Goal: Task Accomplishment & Management: Manage account settings

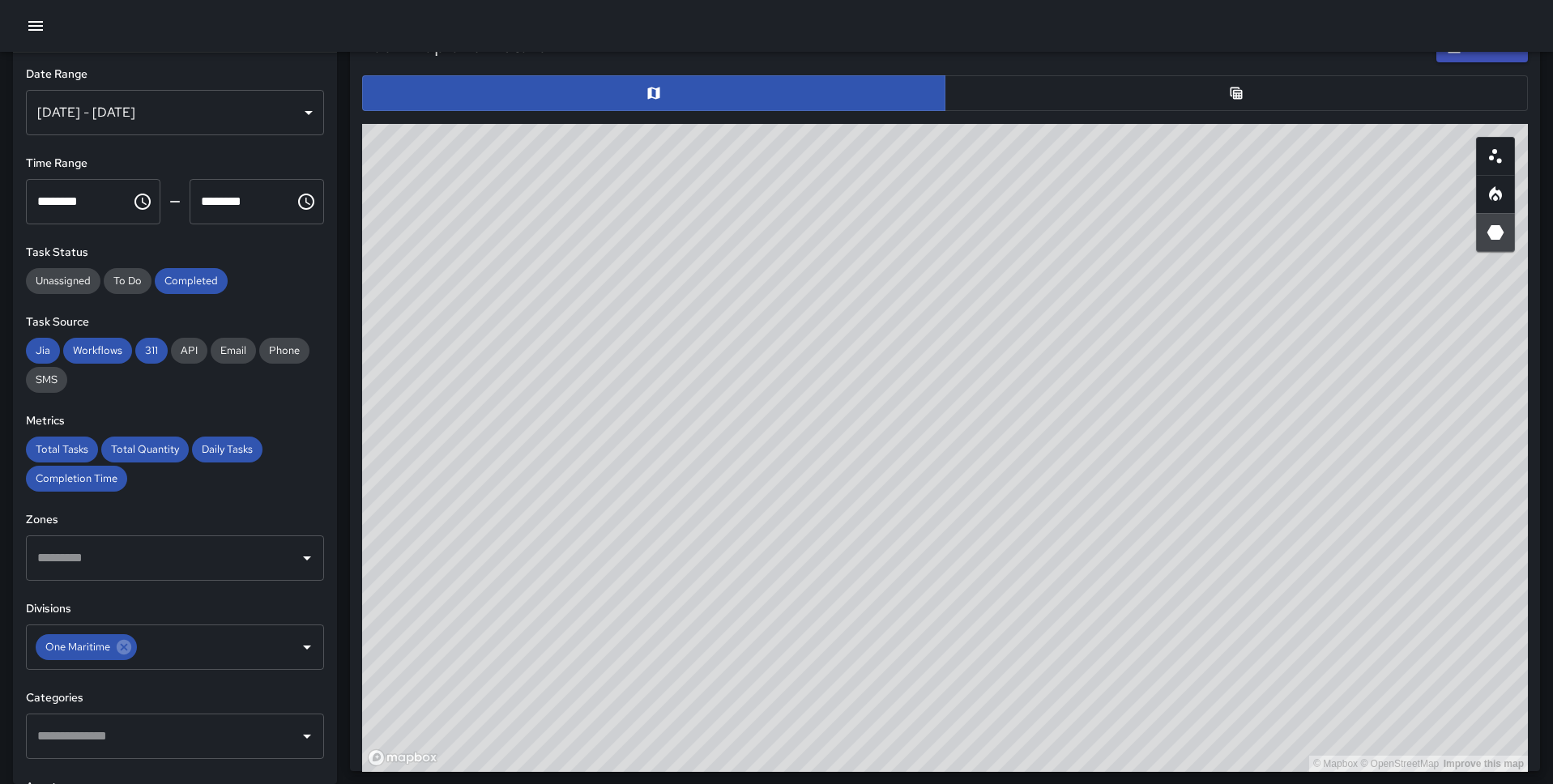
scroll to position [485, 1164]
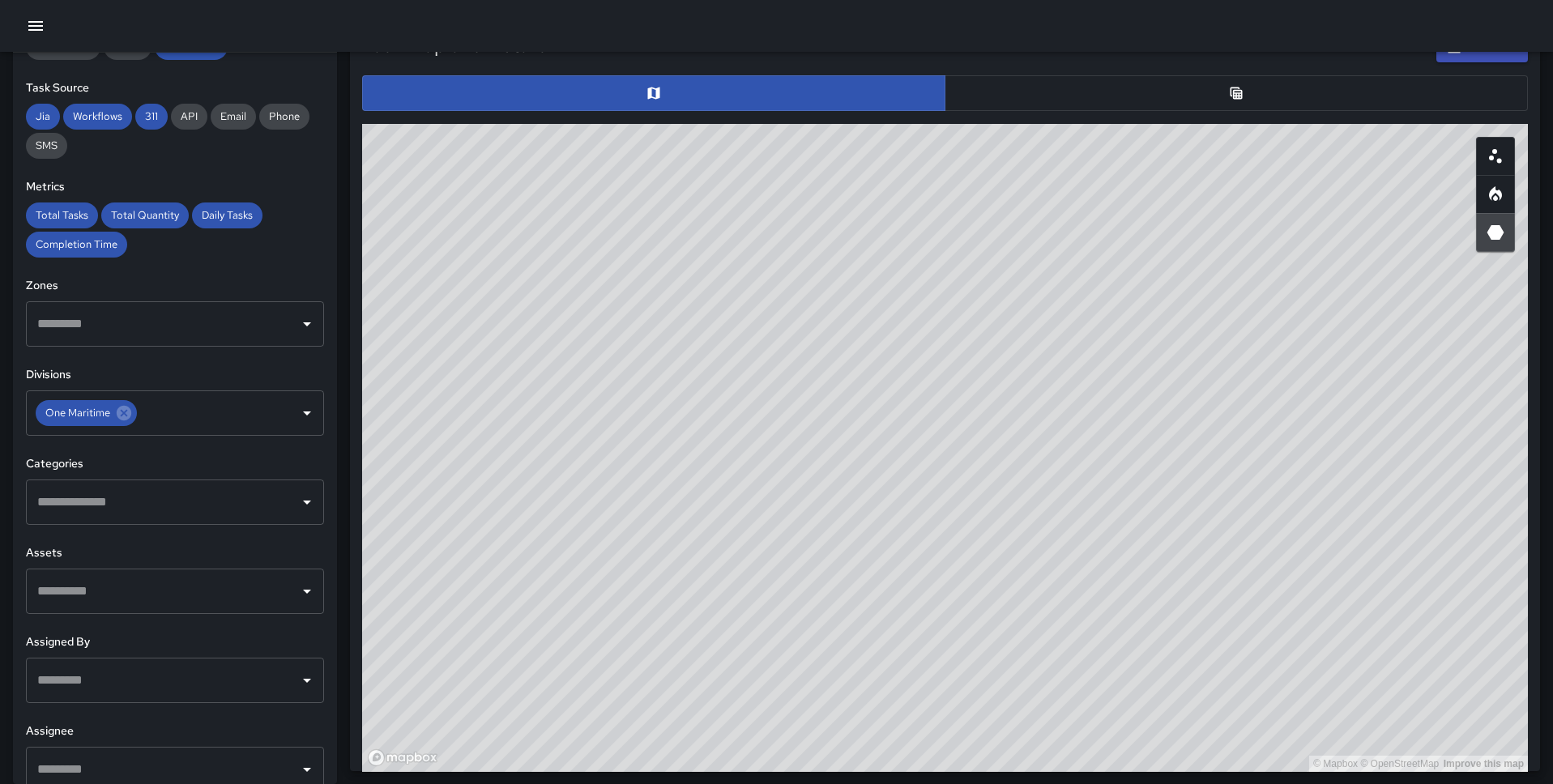
click at [40, 26] on icon "button" at bounding box center [35, 26] width 15 height 10
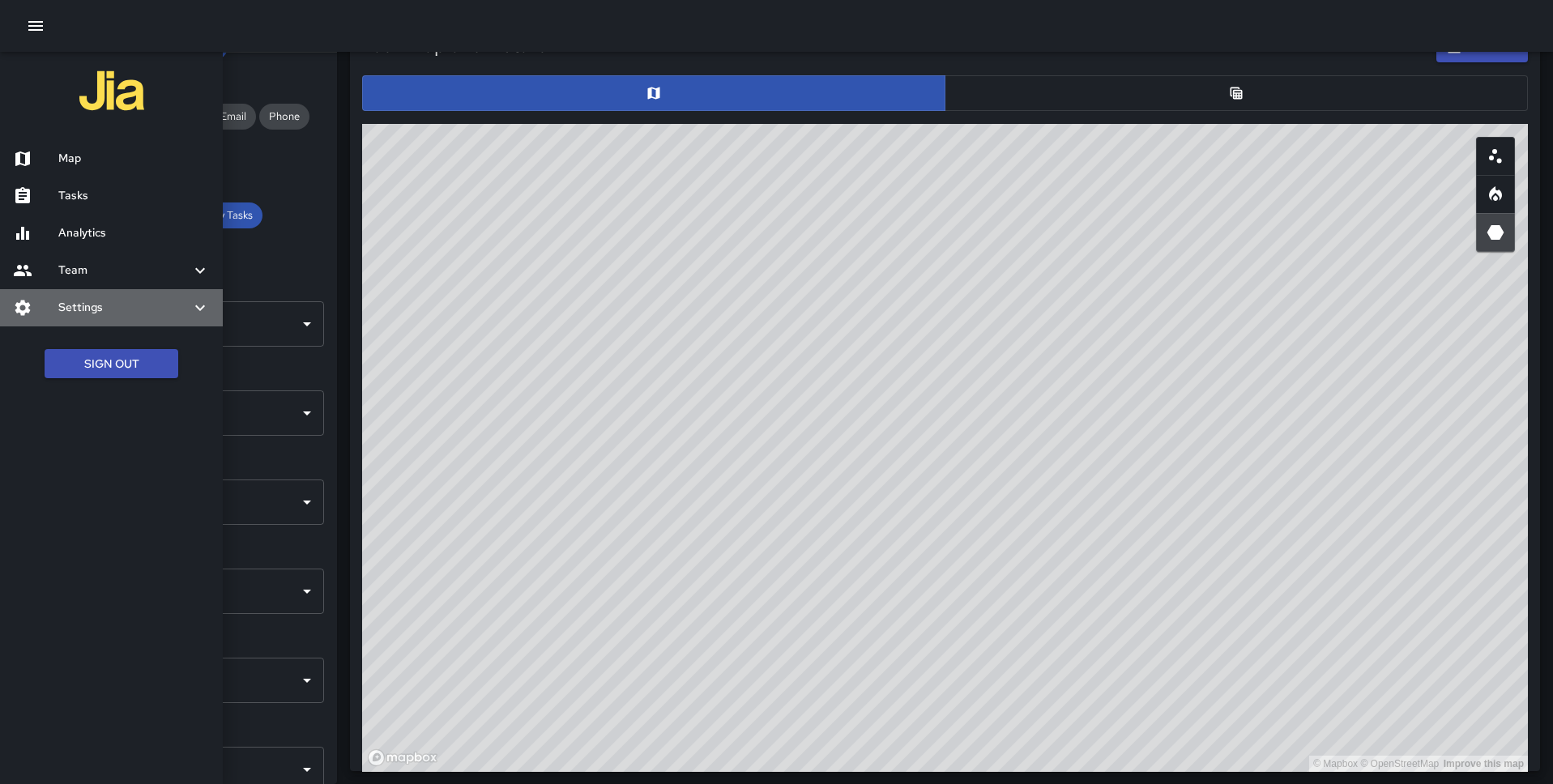
click at [101, 296] on div "Settings" at bounding box center [111, 307] width 223 height 37
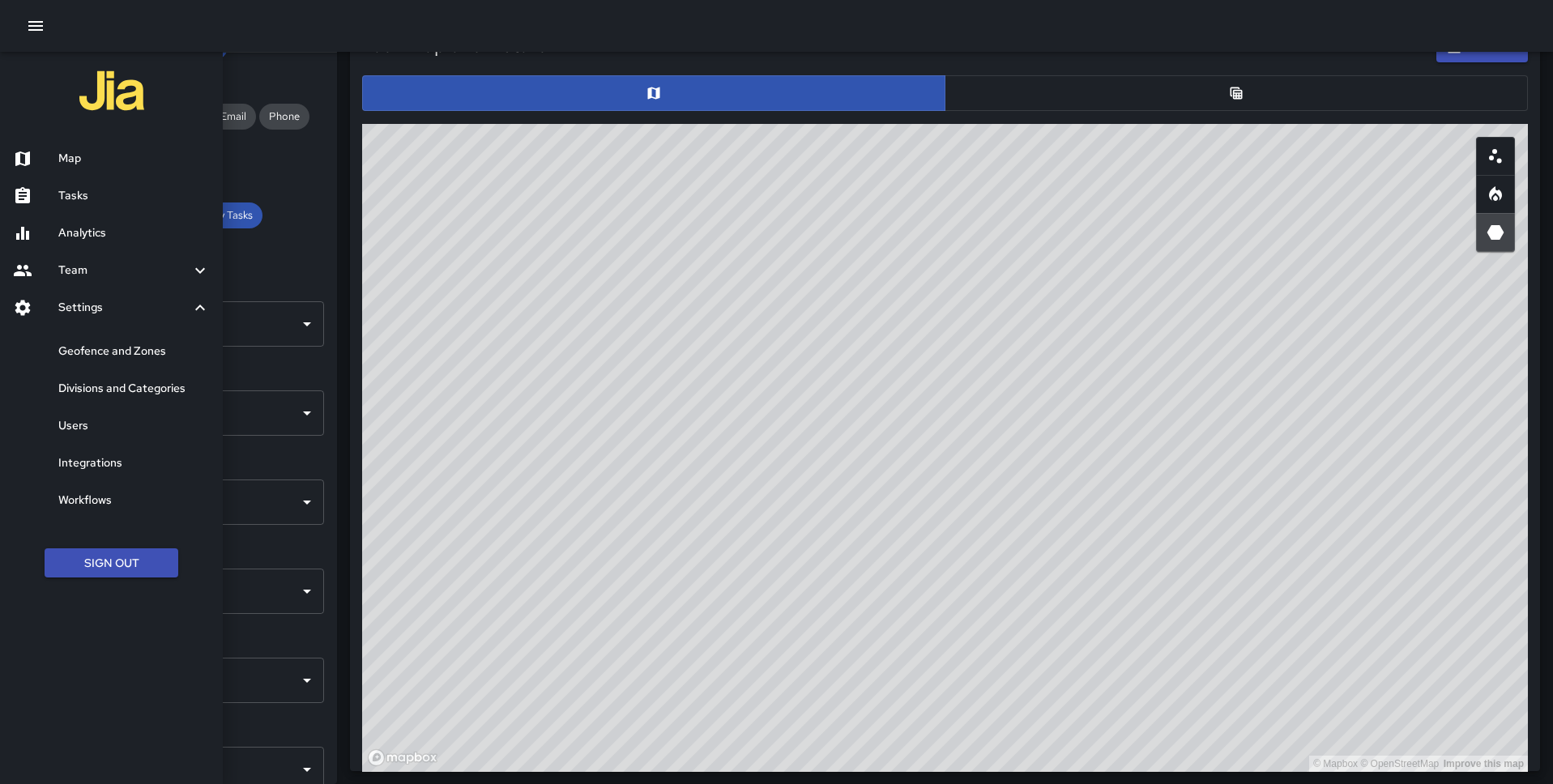
click at [112, 345] on h6 "Geofence and Zones" at bounding box center [134, 351] width 151 height 18
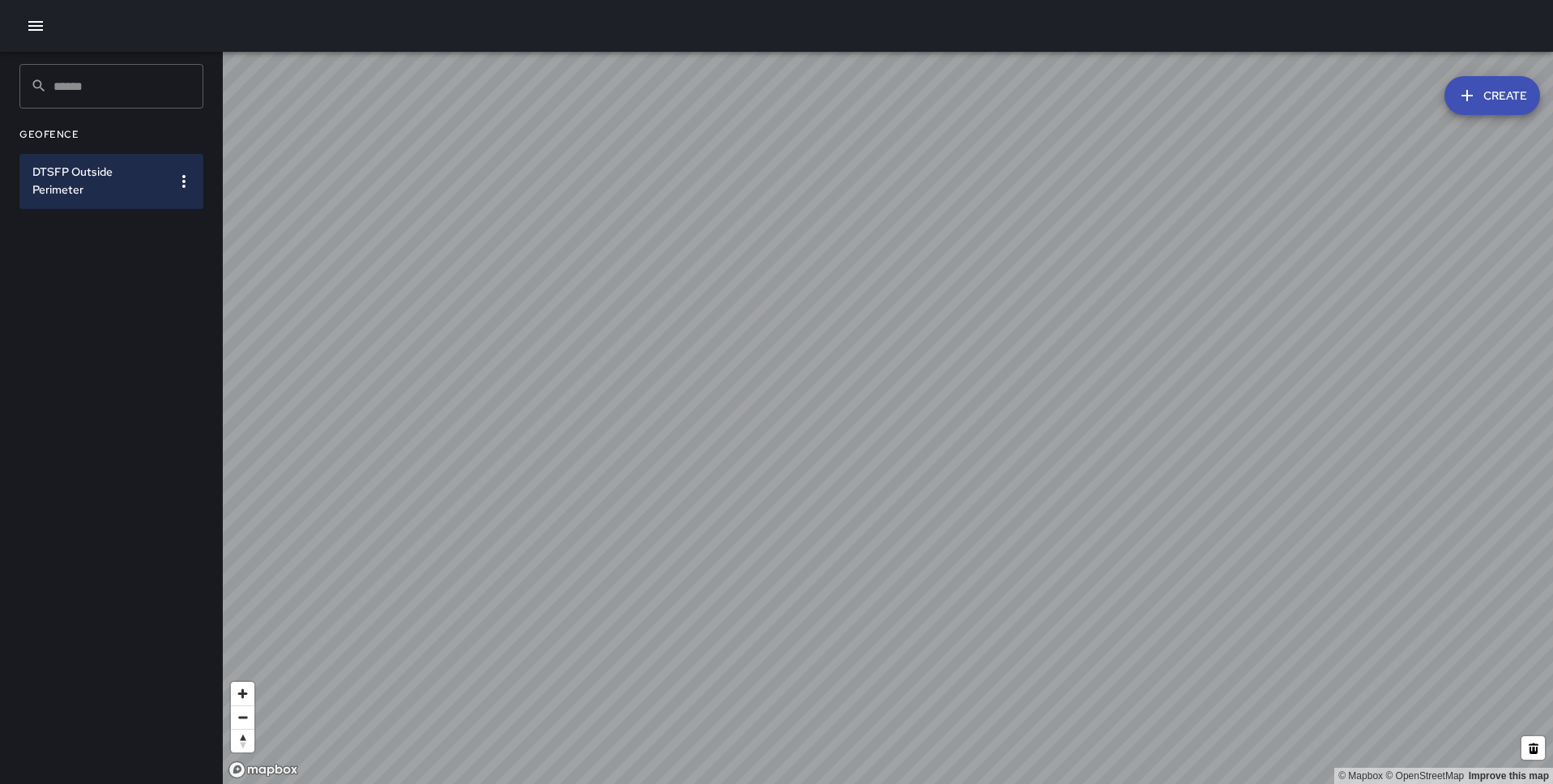
click at [1474, 93] on icon "button" at bounding box center [1467, 95] width 20 height 20
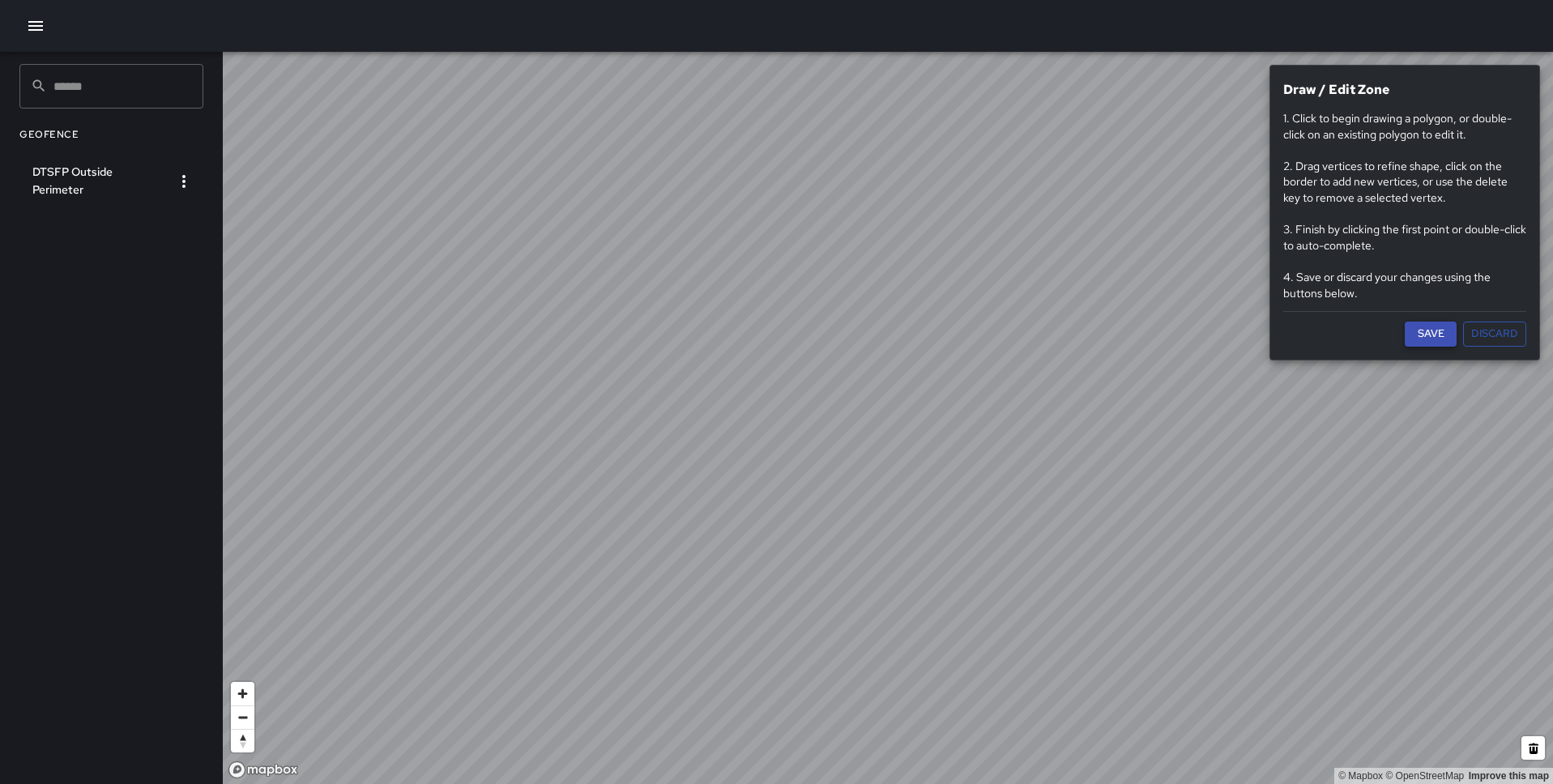
click at [1434, 337] on button "Save" at bounding box center [1430, 334] width 52 height 26
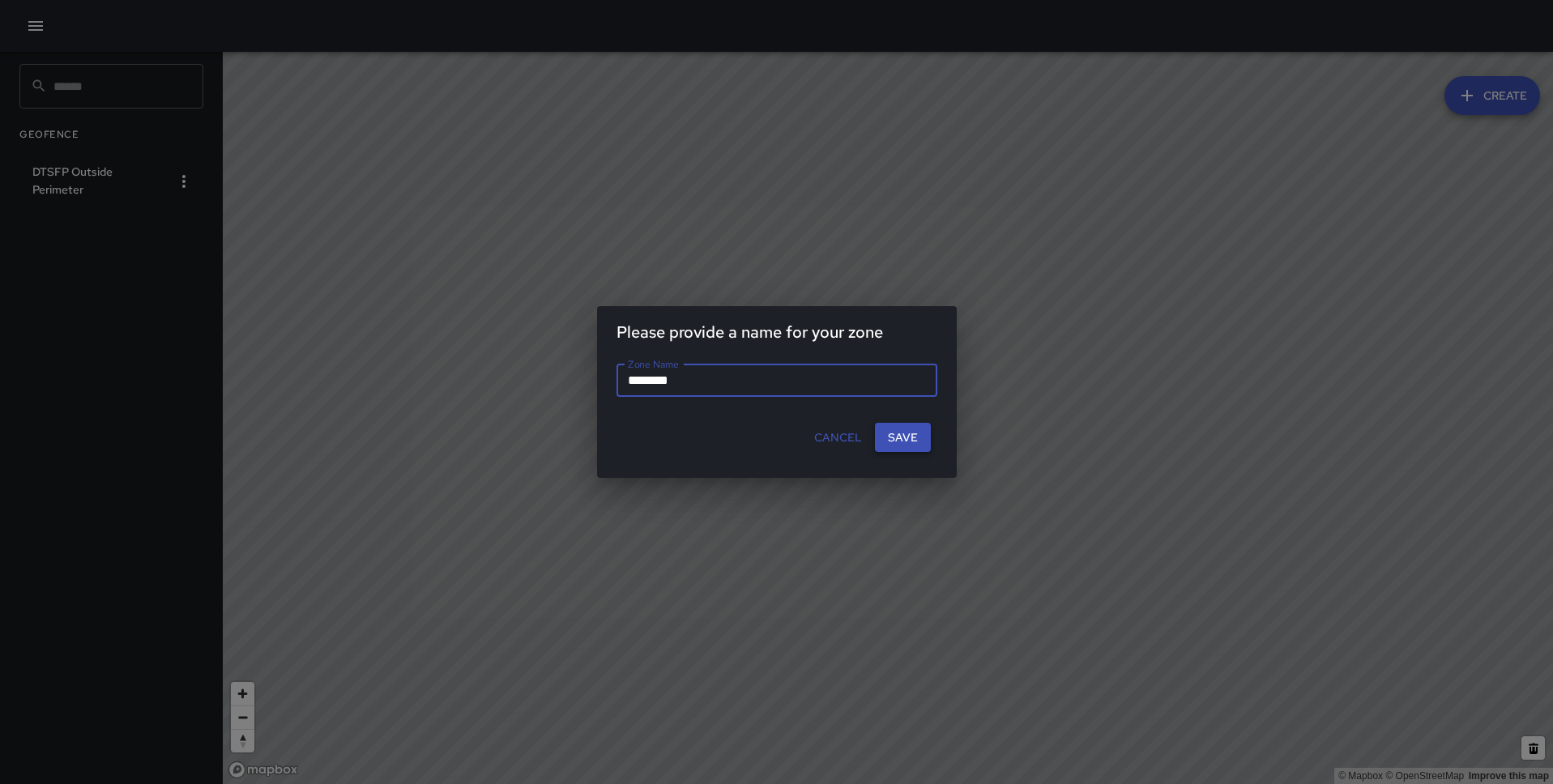
type input "********"
click at [906, 437] on button "Save" at bounding box center [903, 438] width 56 height 30
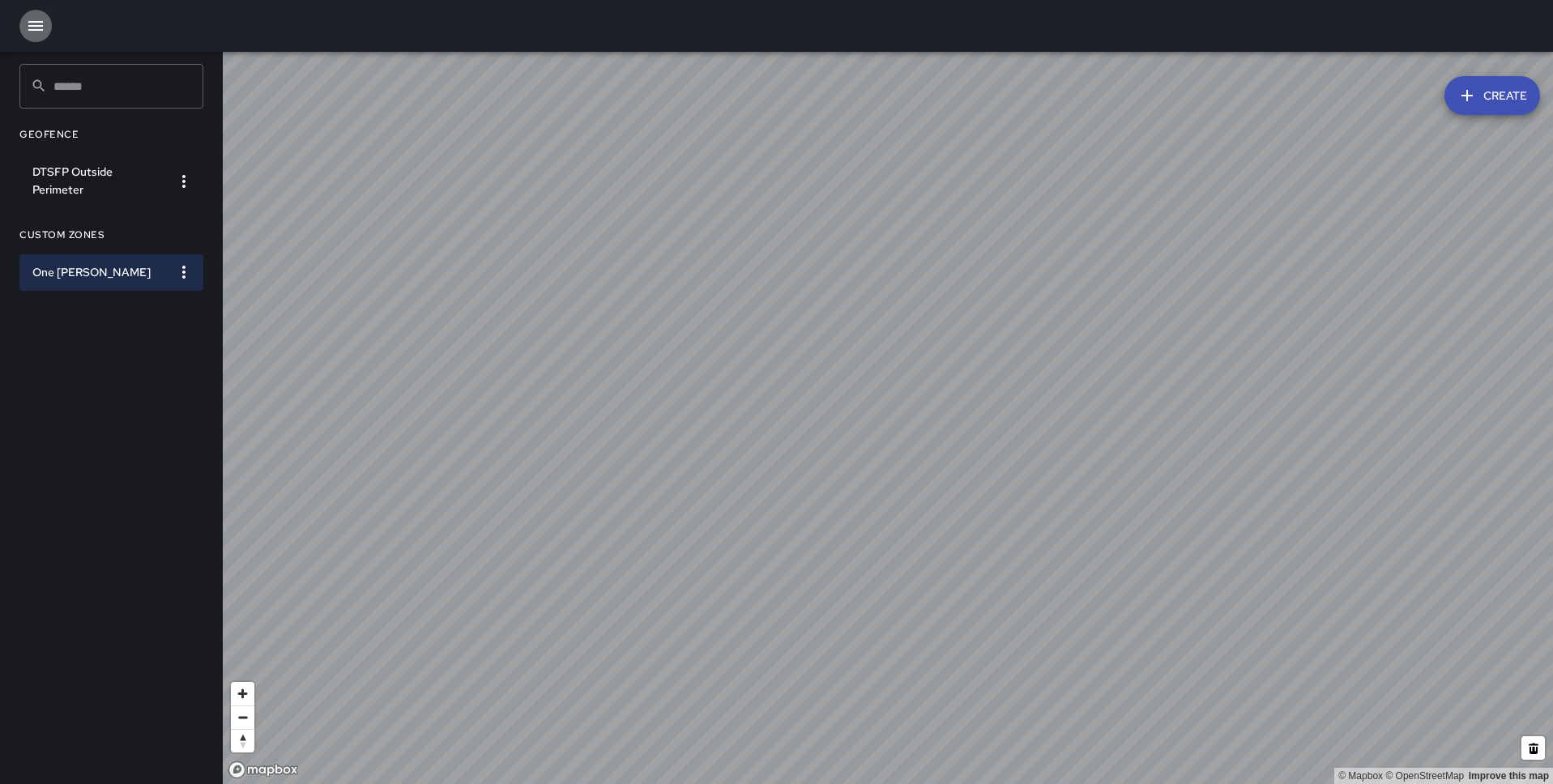
click at [32, 31] on icon "button" at bounding box center [35, 26] width 20 height 20
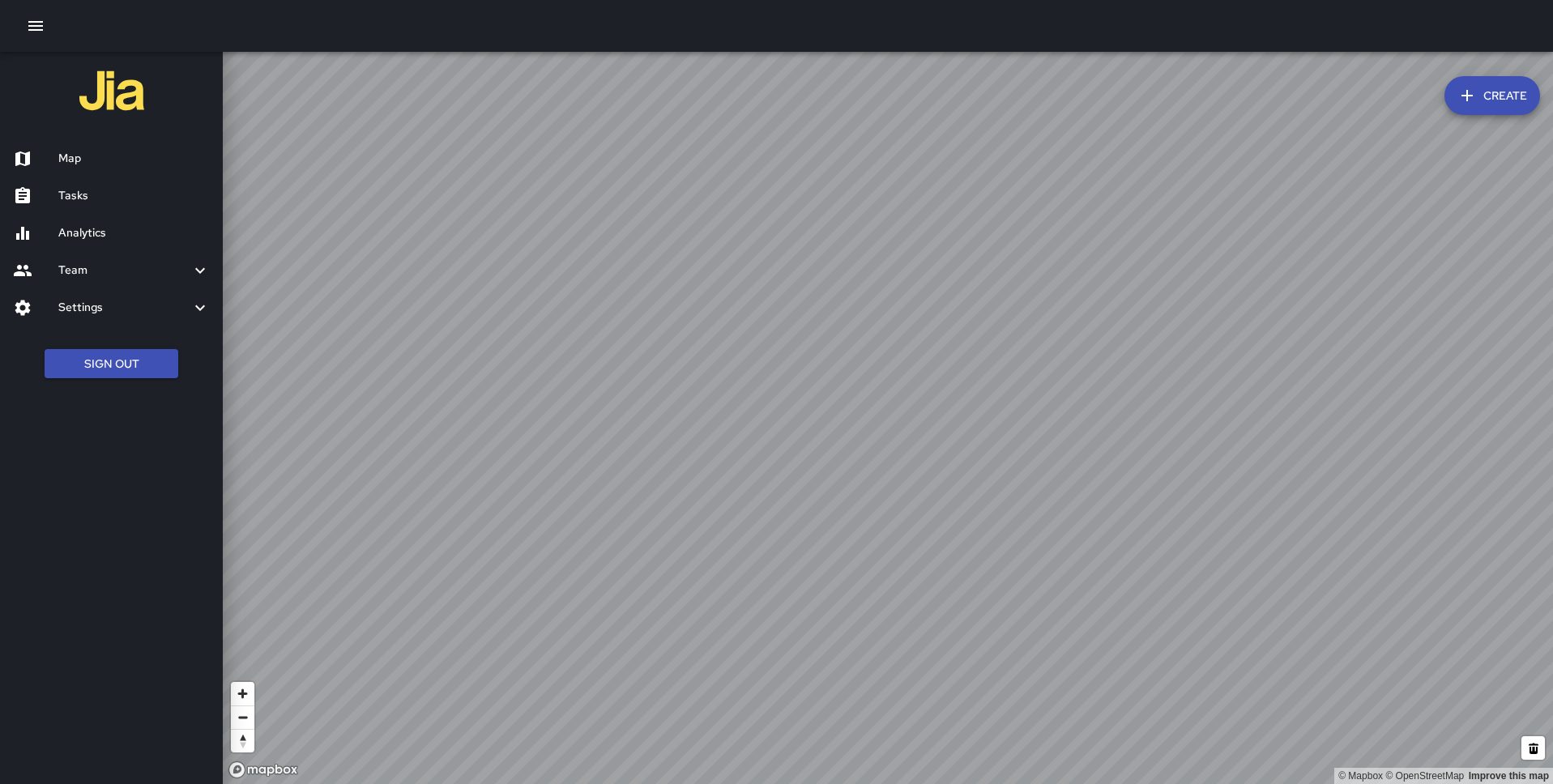
click at [90, 234] on h6 "Analytics" at bounding box center [134, 234] width 151 height 18
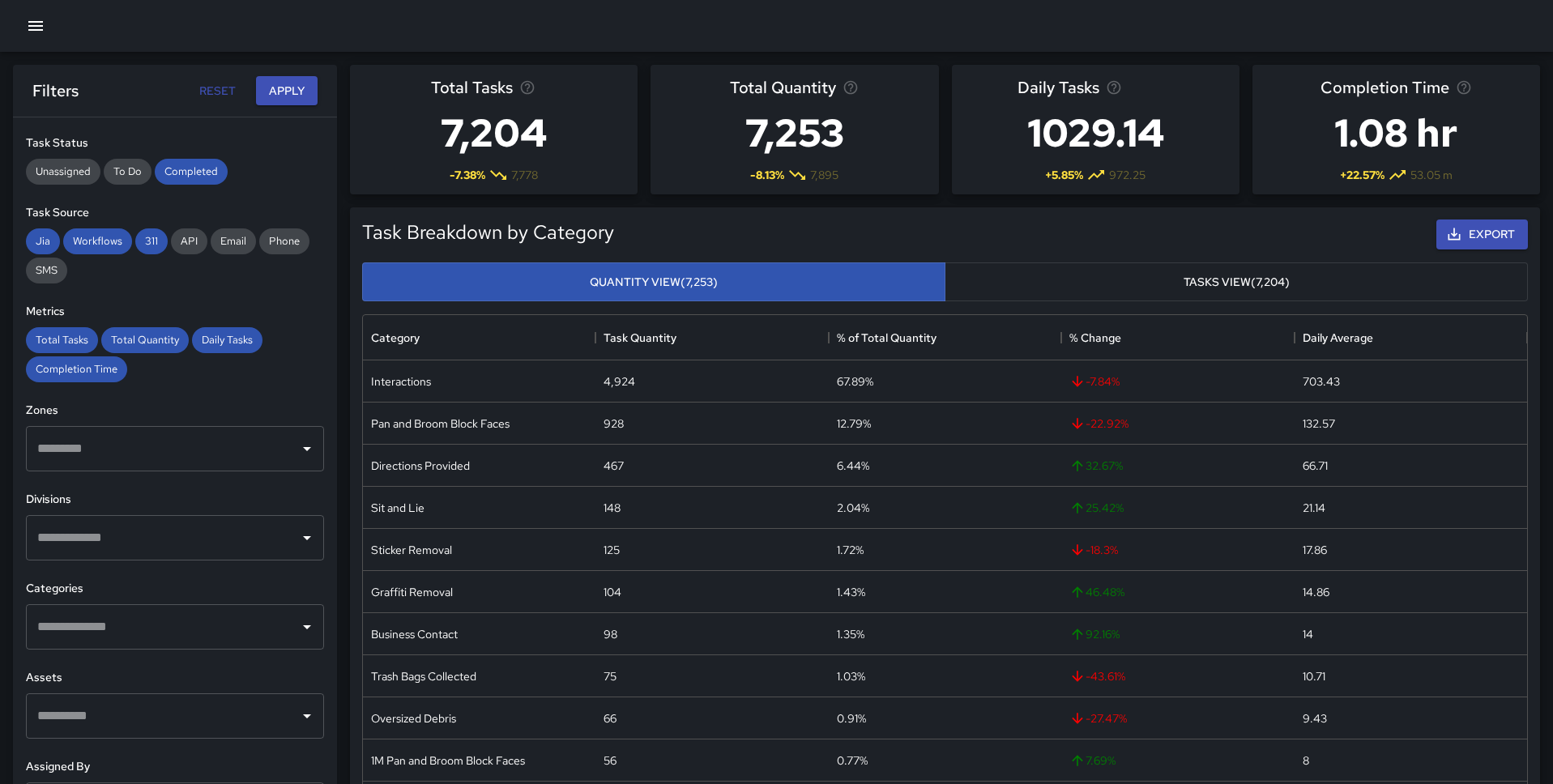
scroll to position [217, 0]
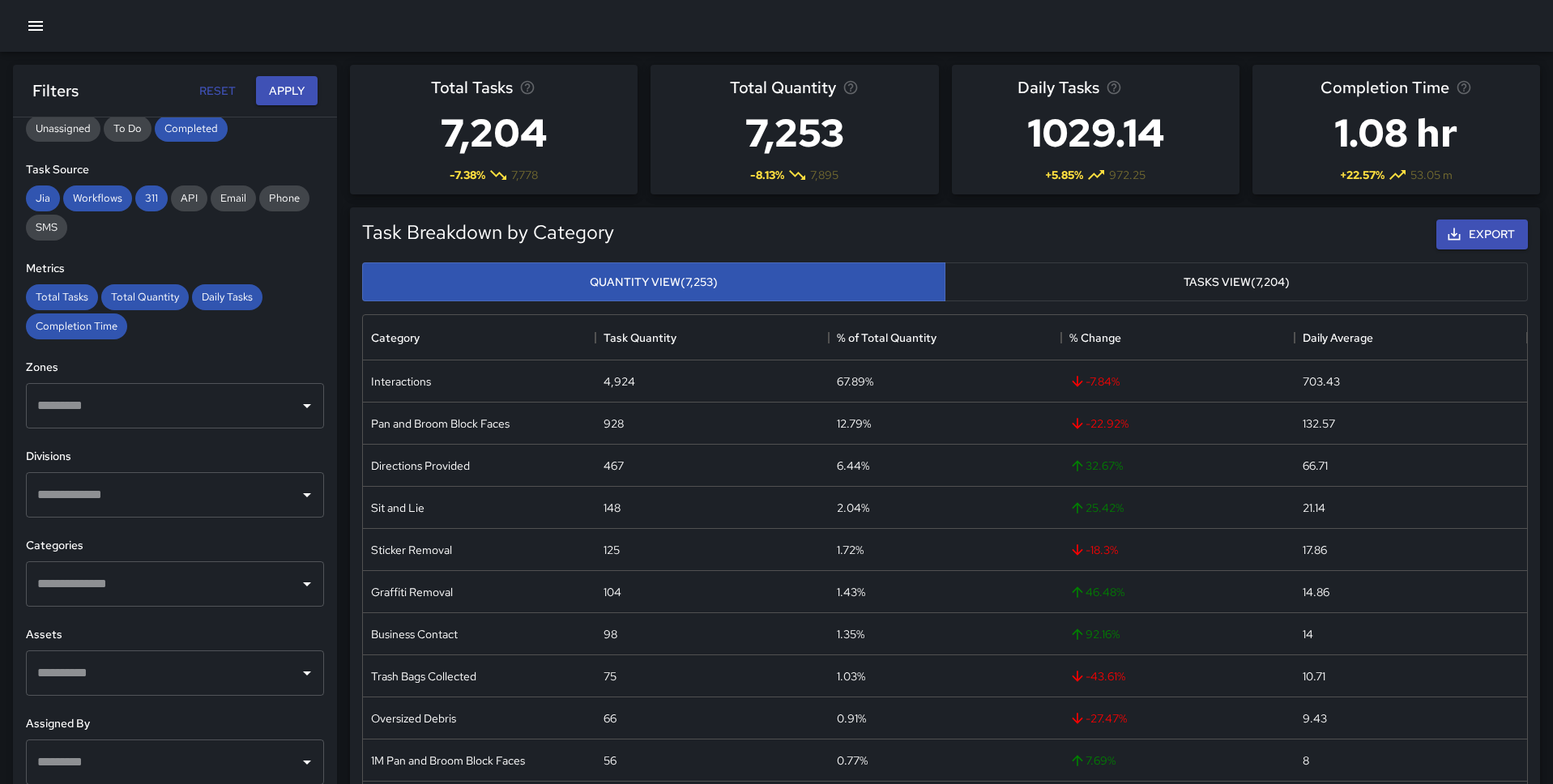
click at [123, 390] on input "text" at bounding box center [162, 405] width 259 height 30
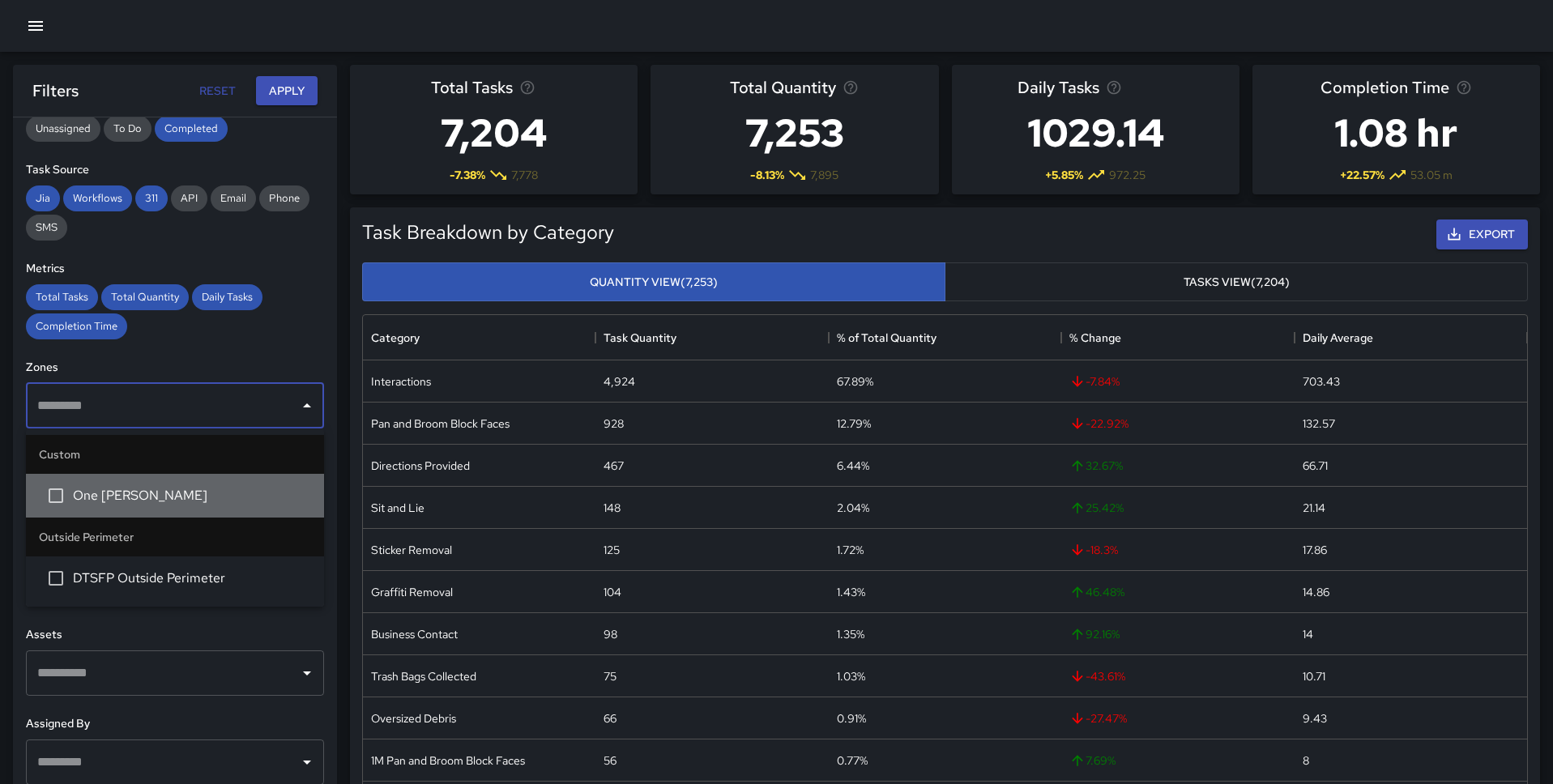
click at [119, 506] on li "One [PERSON_NAME]" at bounding box center [174, 495] width 298 height 44
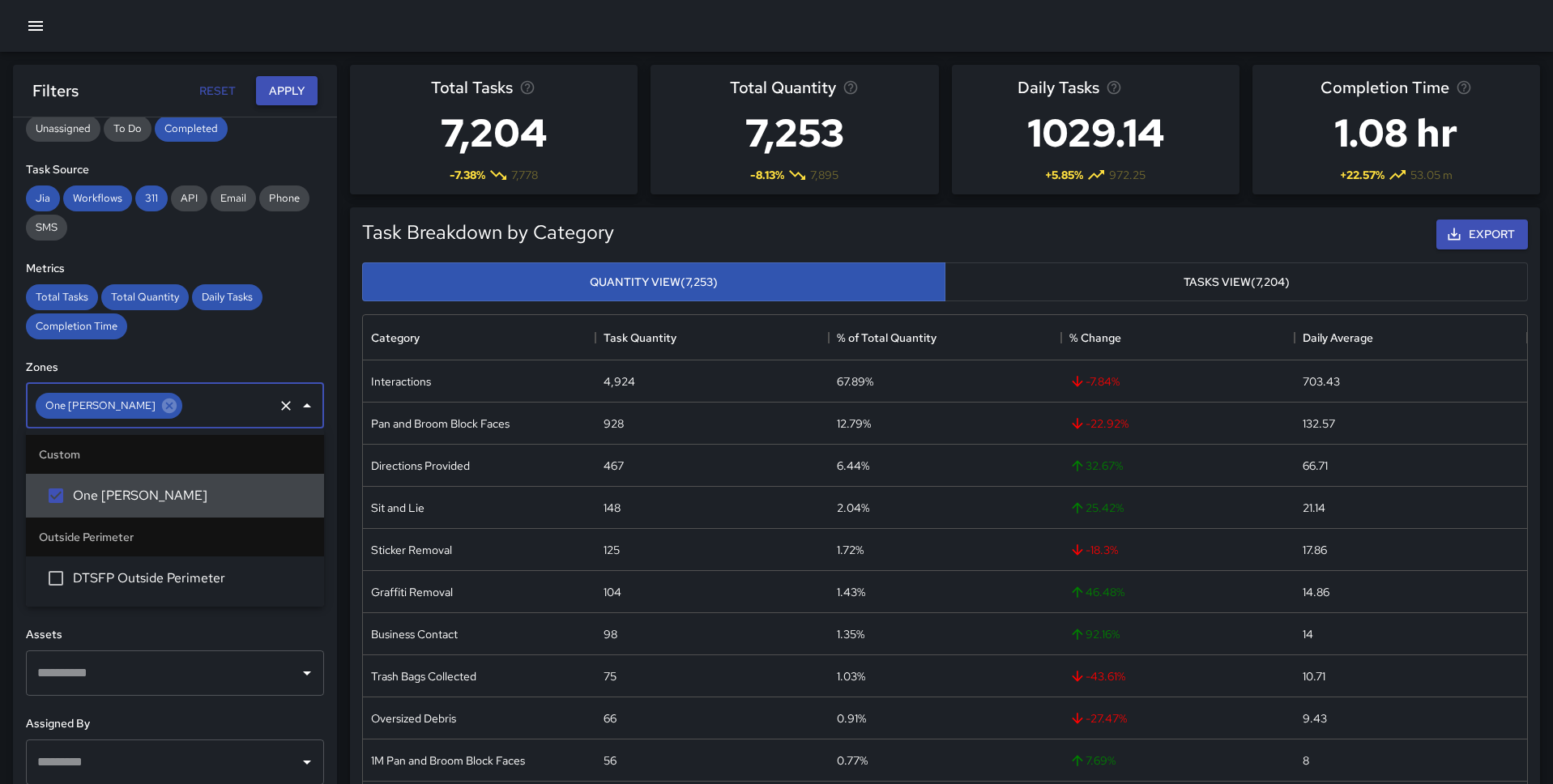
click at [288, 87] on button "Apply" at bounding box center [286, 91] width 62 height 30
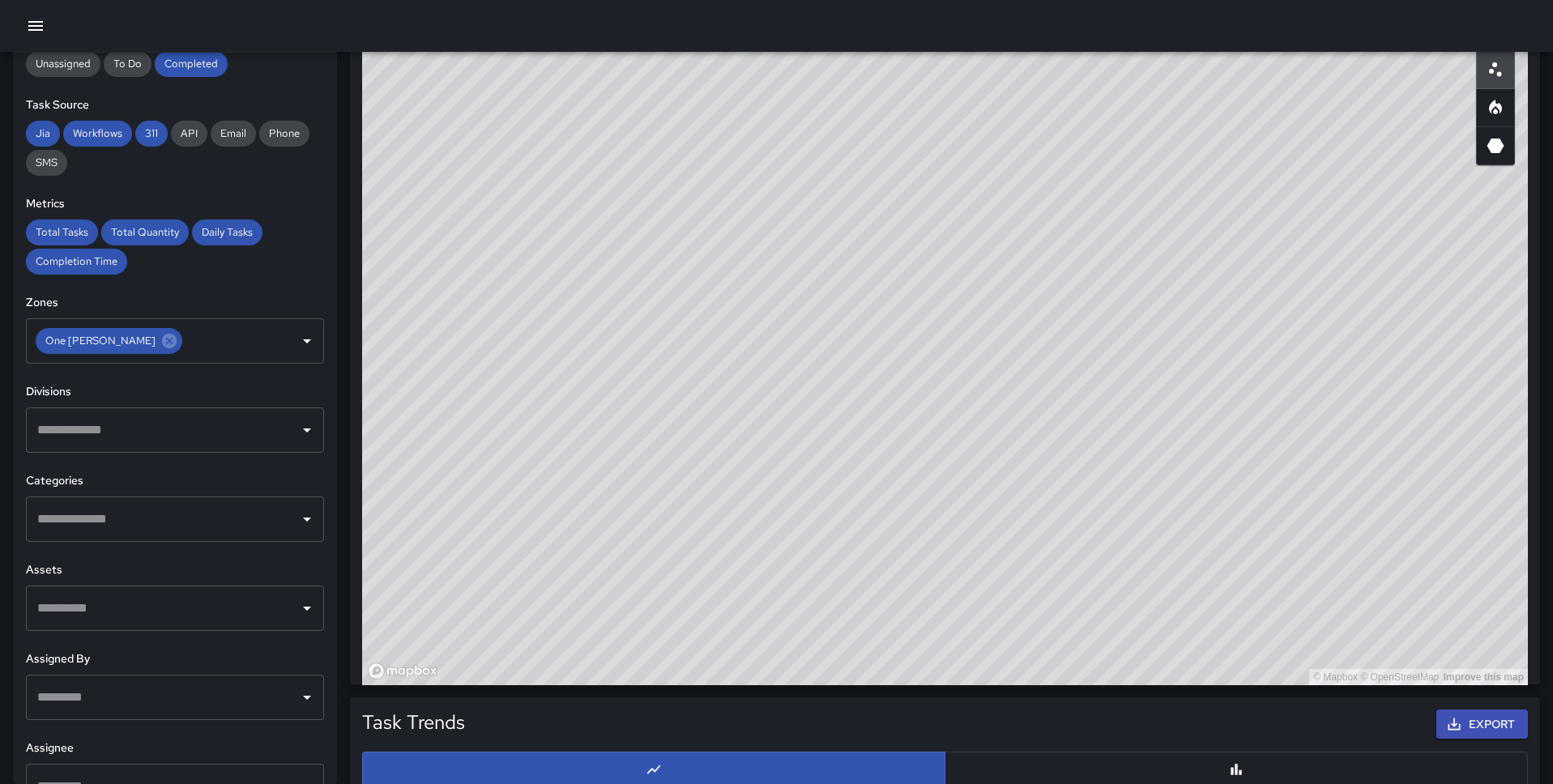
scroll to position [895, 0]
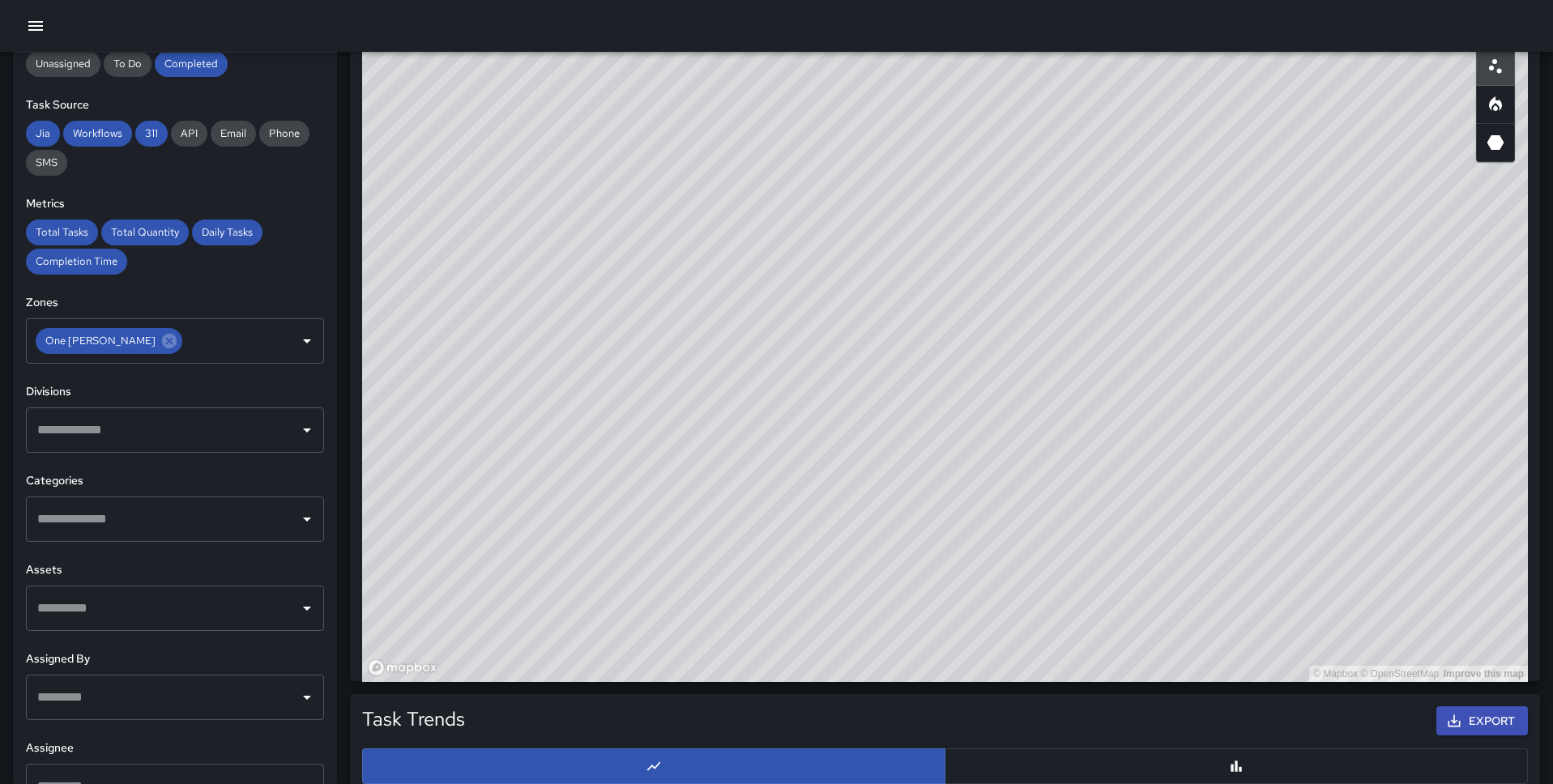
click at [40, 26] on icon "button" at bounding box center [35, 26] width 15 height 10
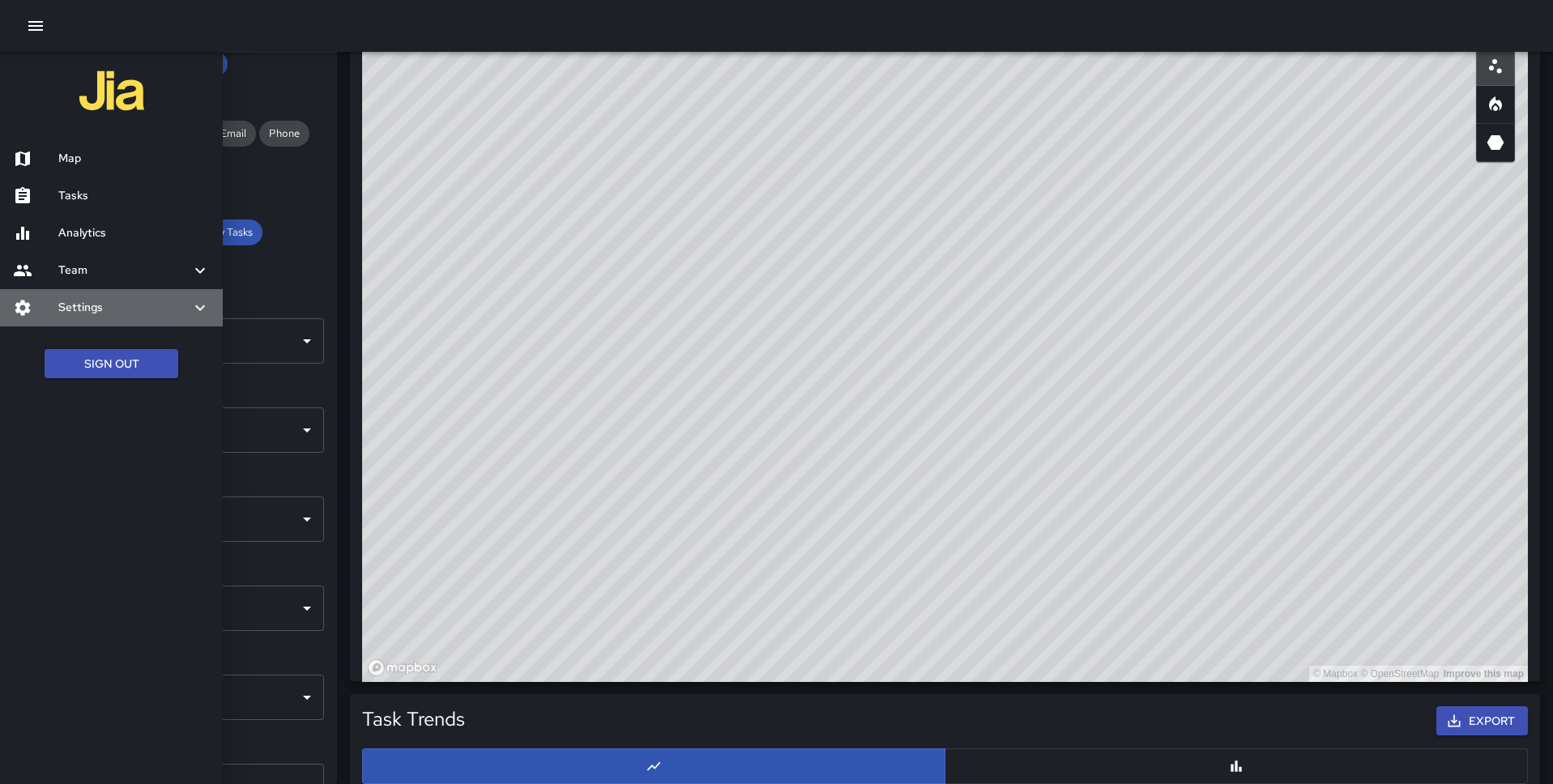
click at [77, 300] on h6 "Settings" at bounding box center [124, 308] width 132 height 18
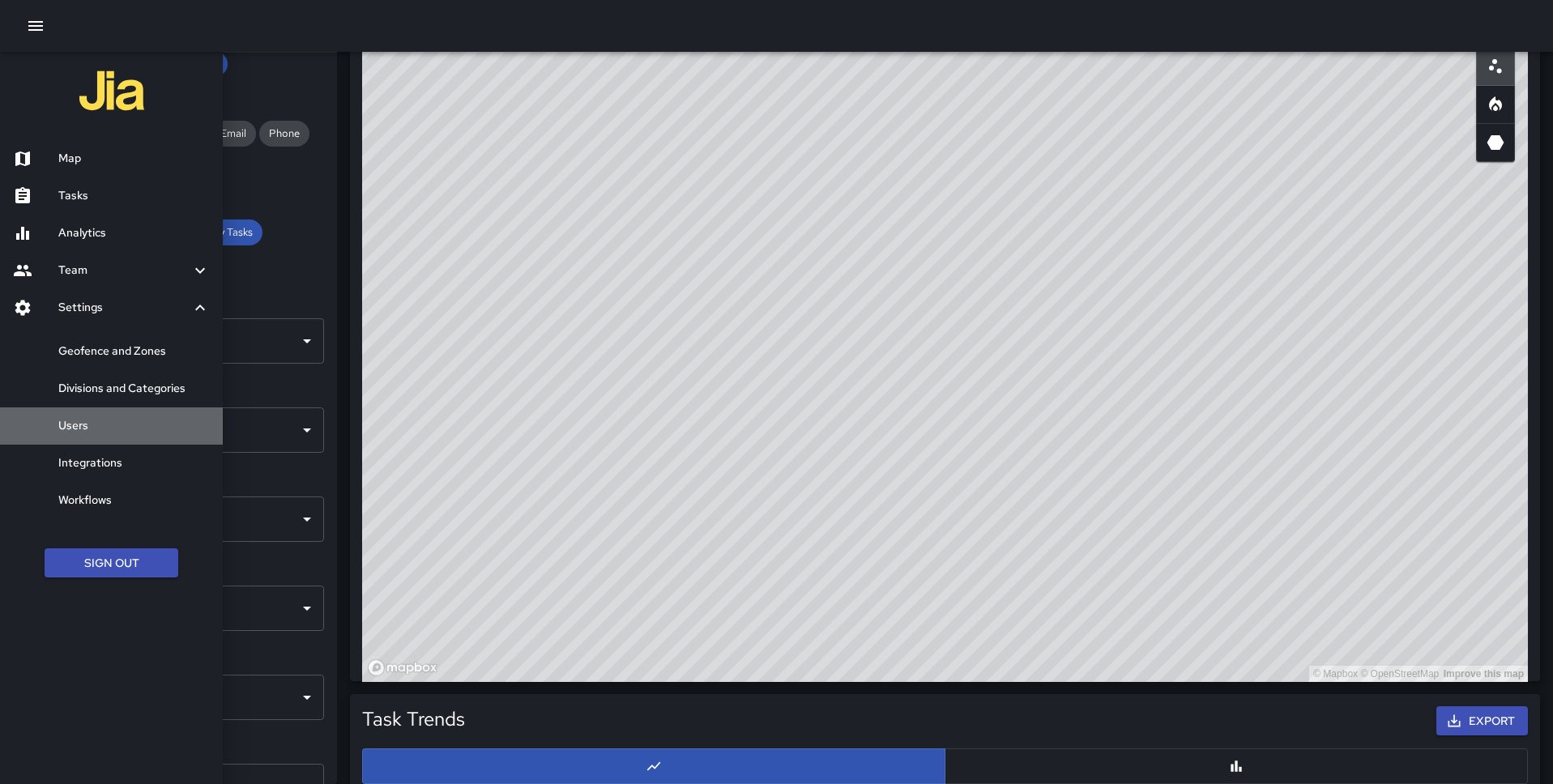
click at [109, 434] on div "Users" at bounding box center [111, 425] width 223 height 37
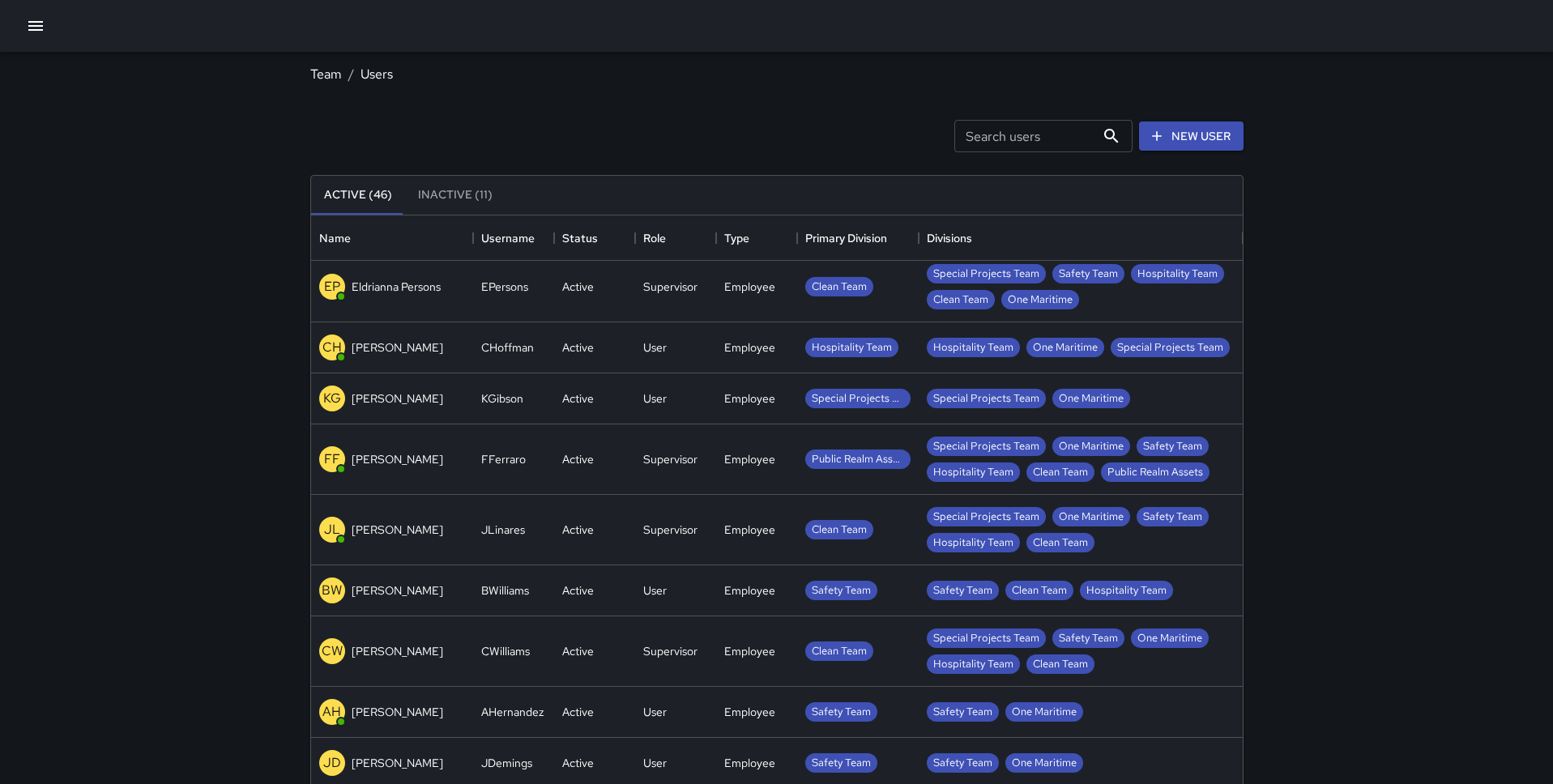
scroll to position [505, 0]
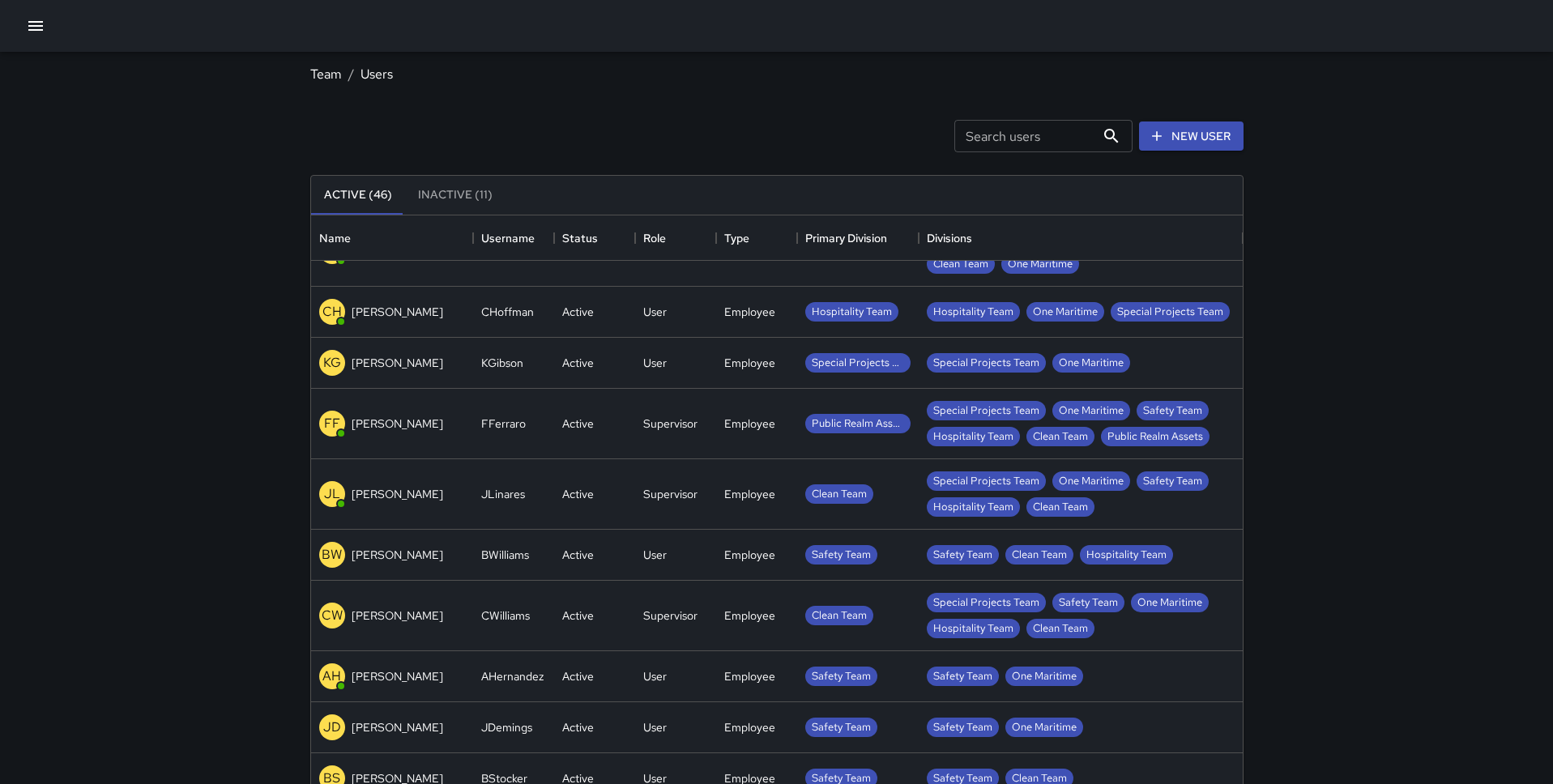
click at [40, 32] on icon "button" at bounding box center [35, 26] width 20 height 20
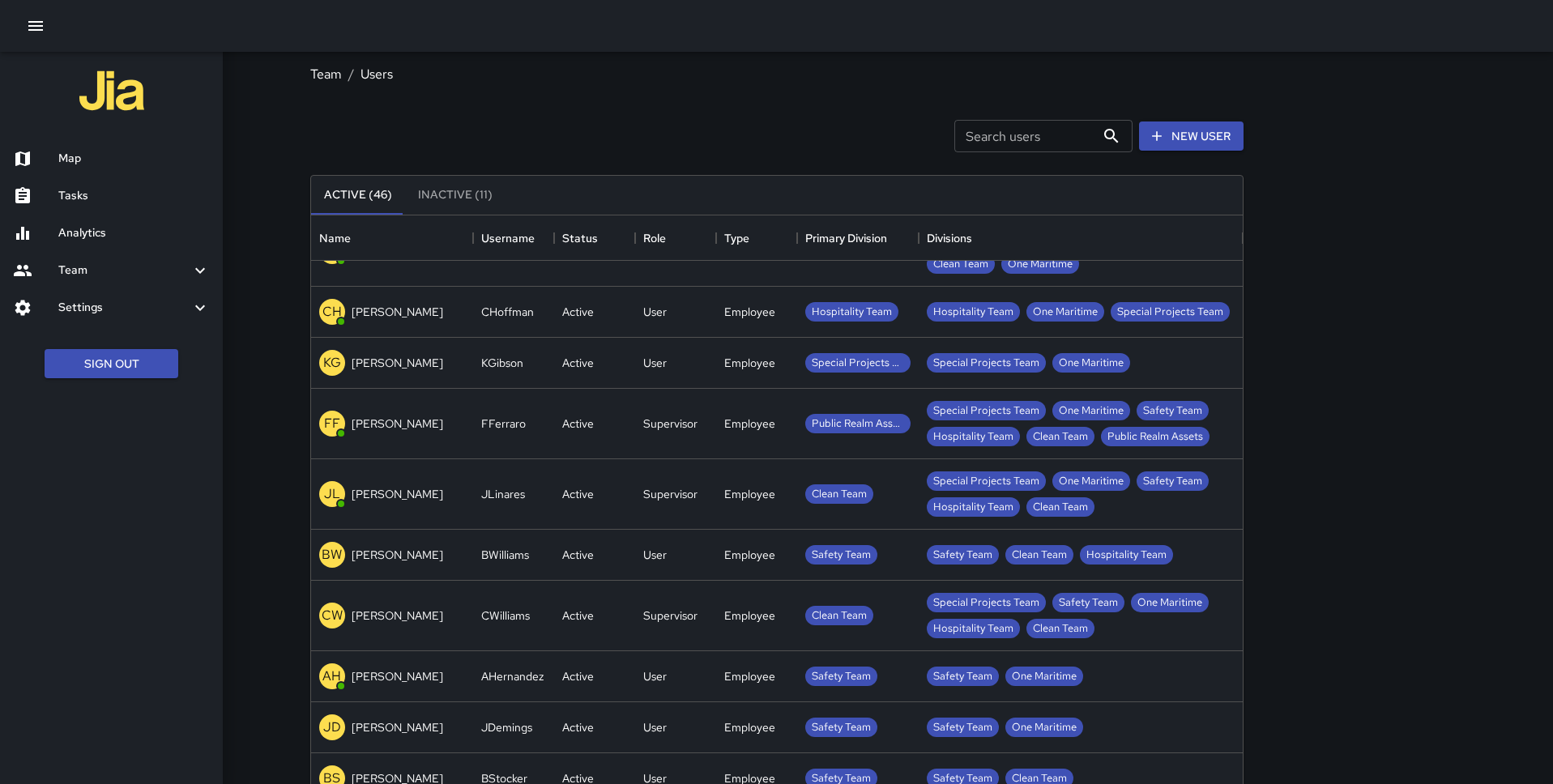
click at [119, 311] on h6 "Settings" at bounding box center [124, 308] width 132 height 18
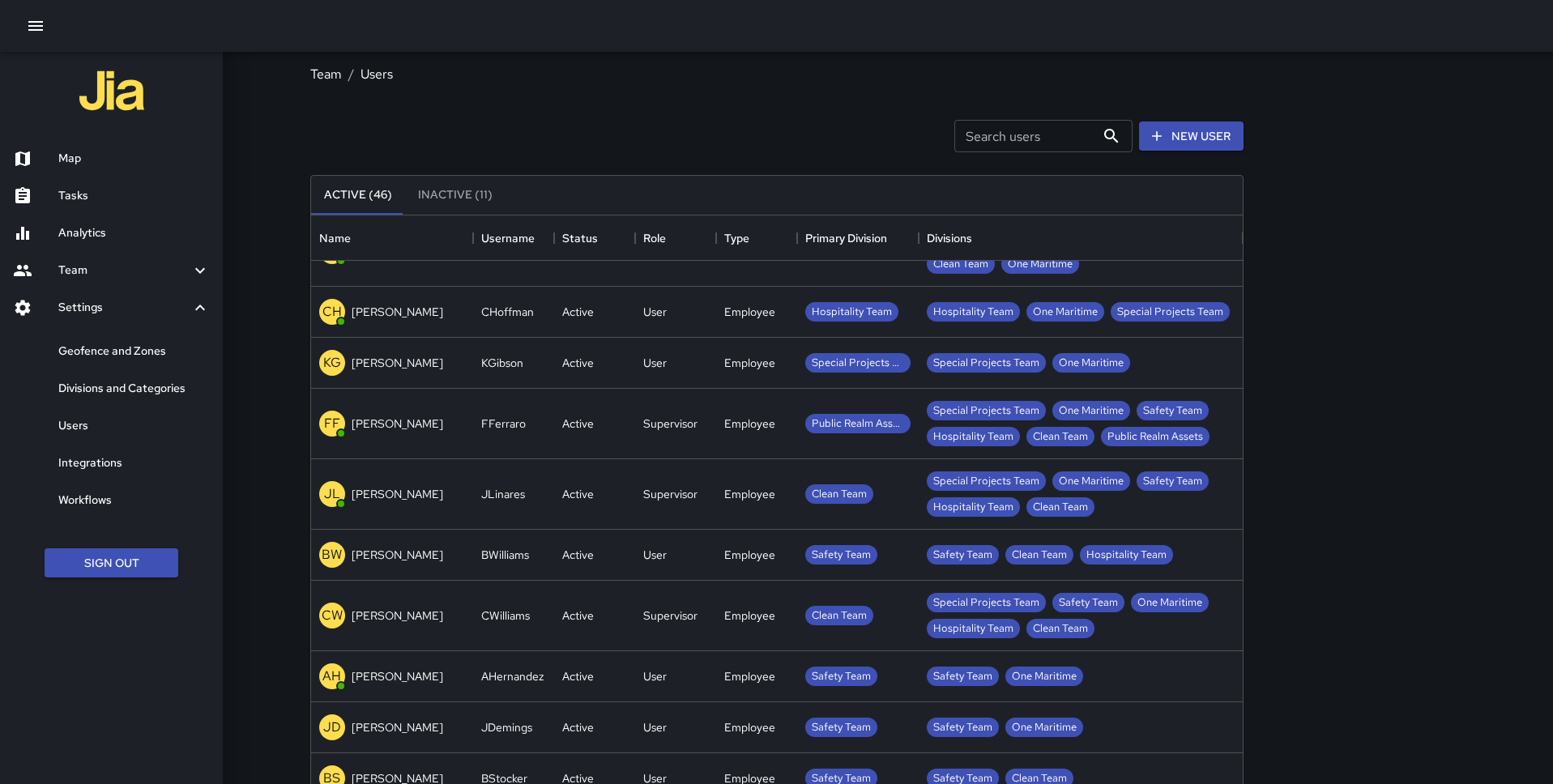
click at [126, 386] on h6 "Divisions and Categories" at bounding box center [134, 389] width 151 height 18
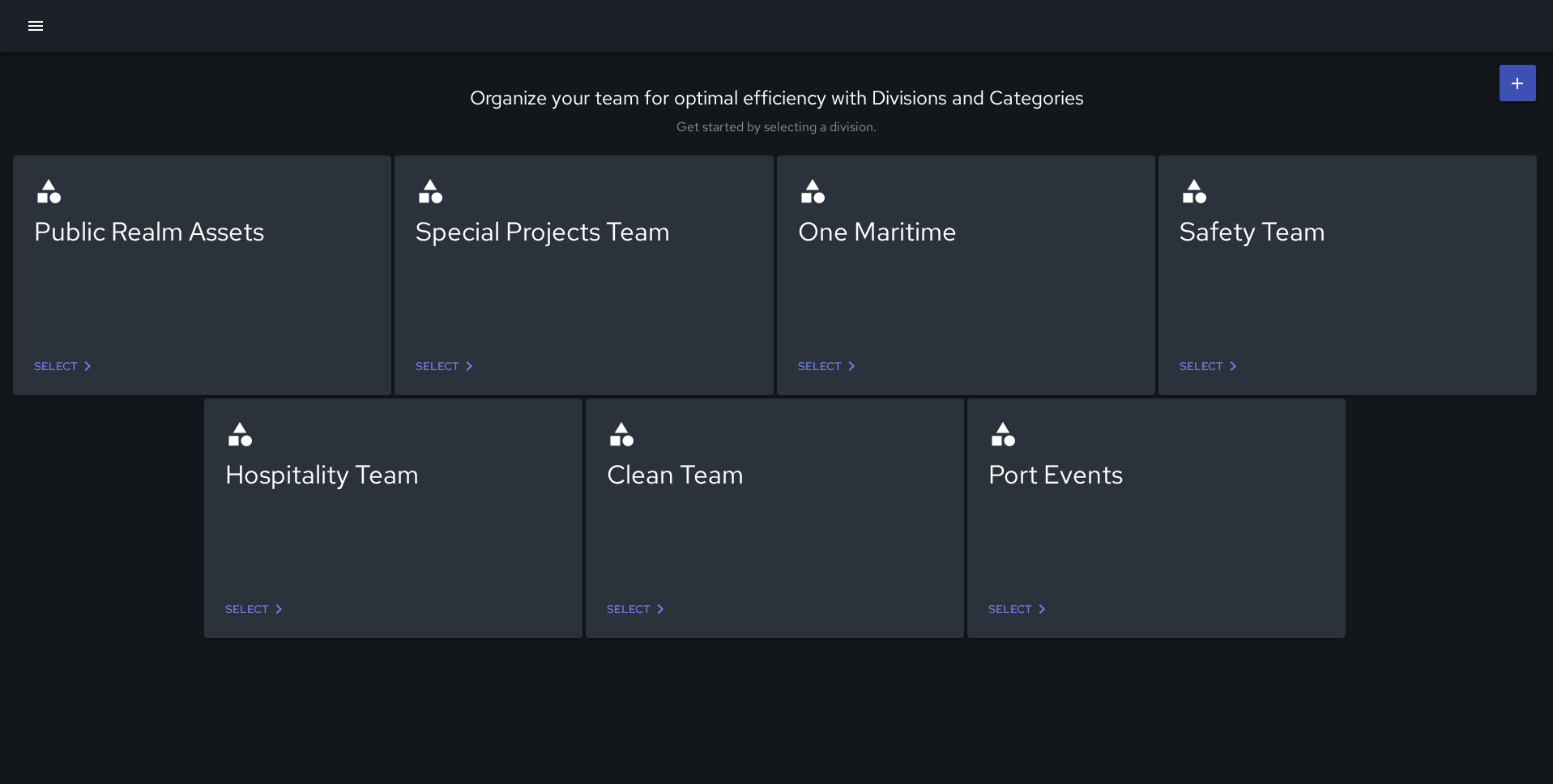
click at [280, 599] on icon at bounding box center [279, 609] width 20 height 20
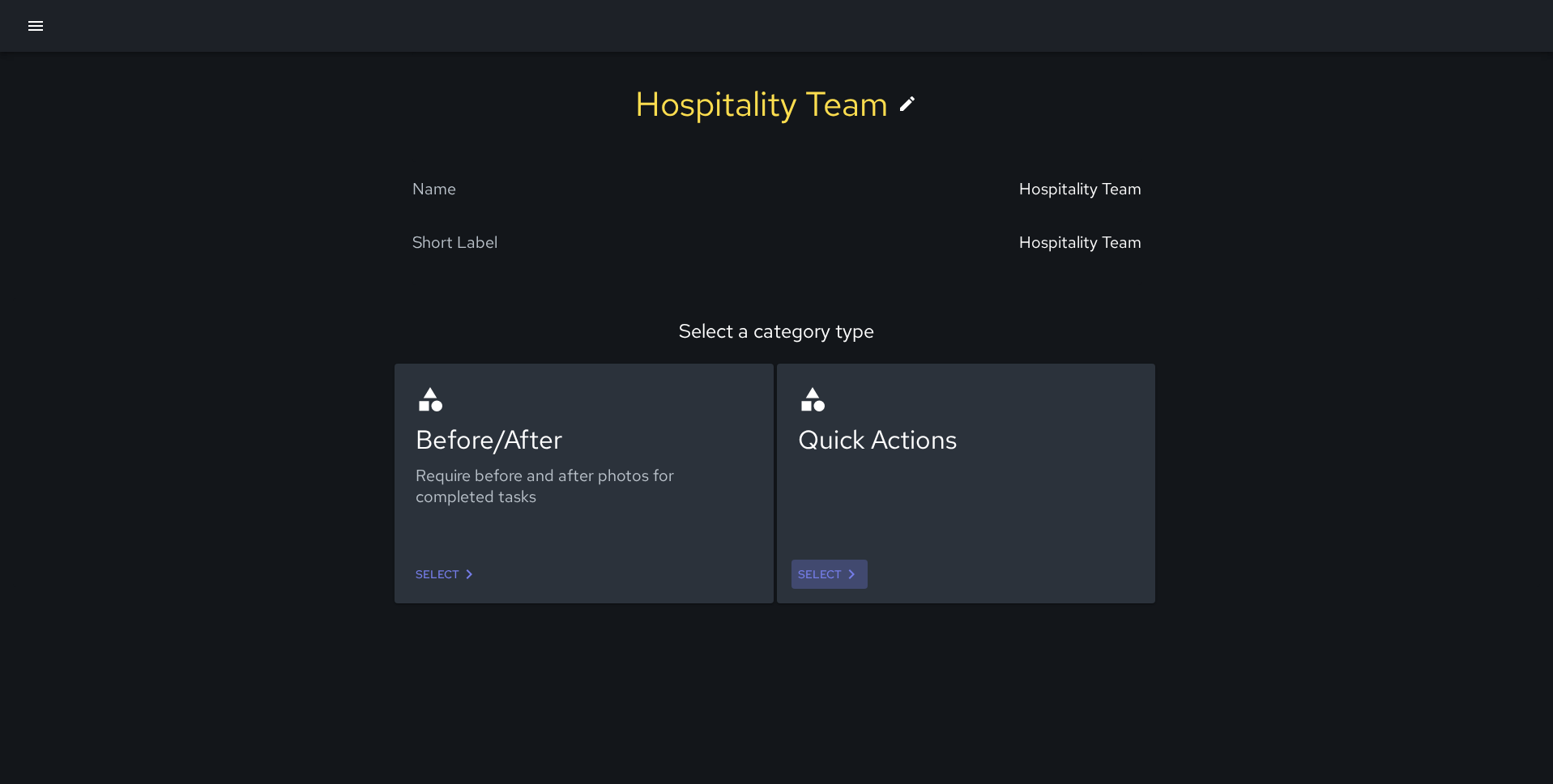
click at [828, 582] on link "Select" at bounding box center [830, 574] width 77 height 30
click at [459, 578] on icon at bounding box center [469, 574] width 20 height 20
click at [30, 32] on icon "button" at bounding box center [35, 26] width 20 height 20
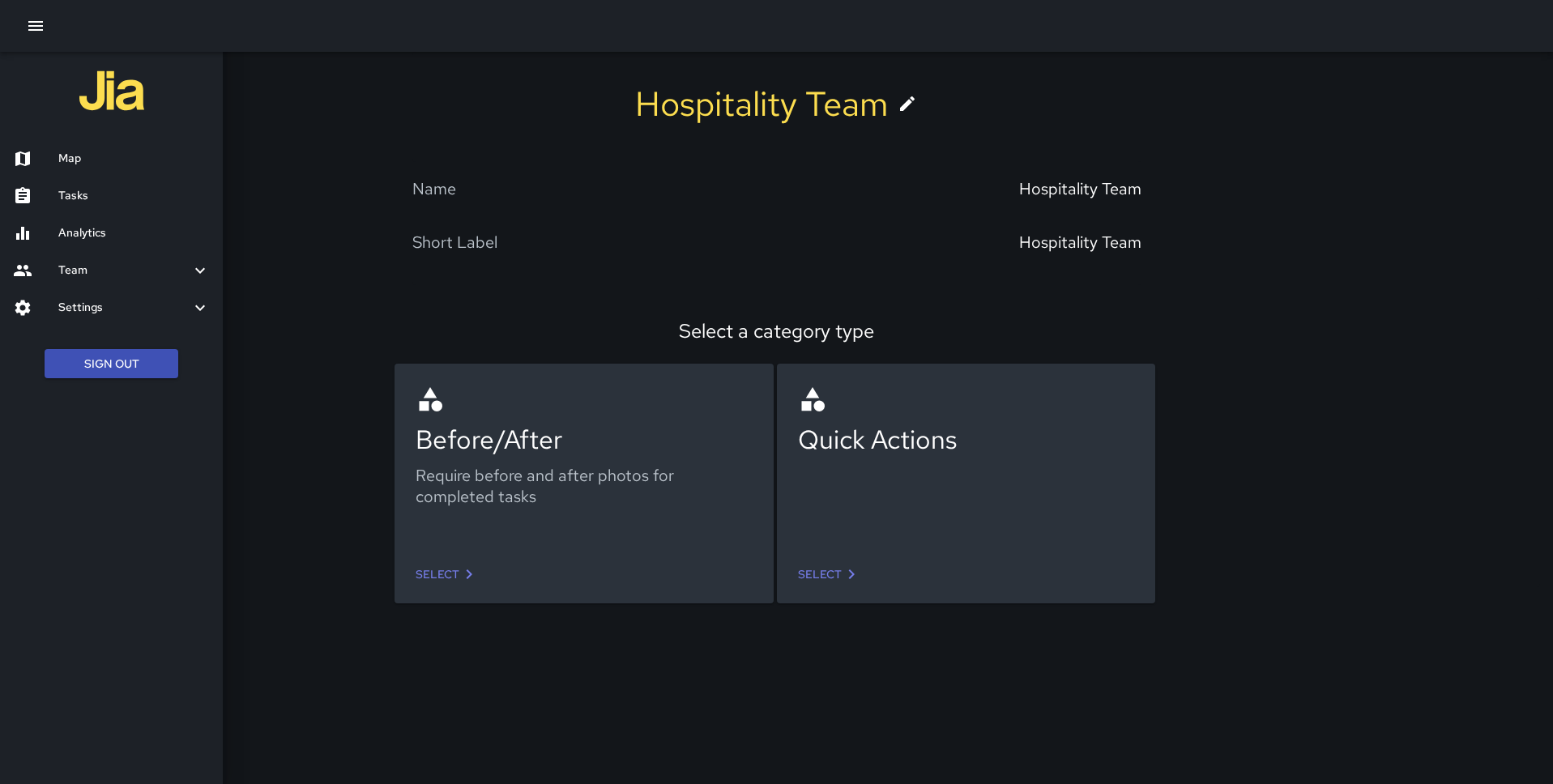
click at [64, 300] on h6 "Settings" at bounding box center [124, 308] width 132 height 18
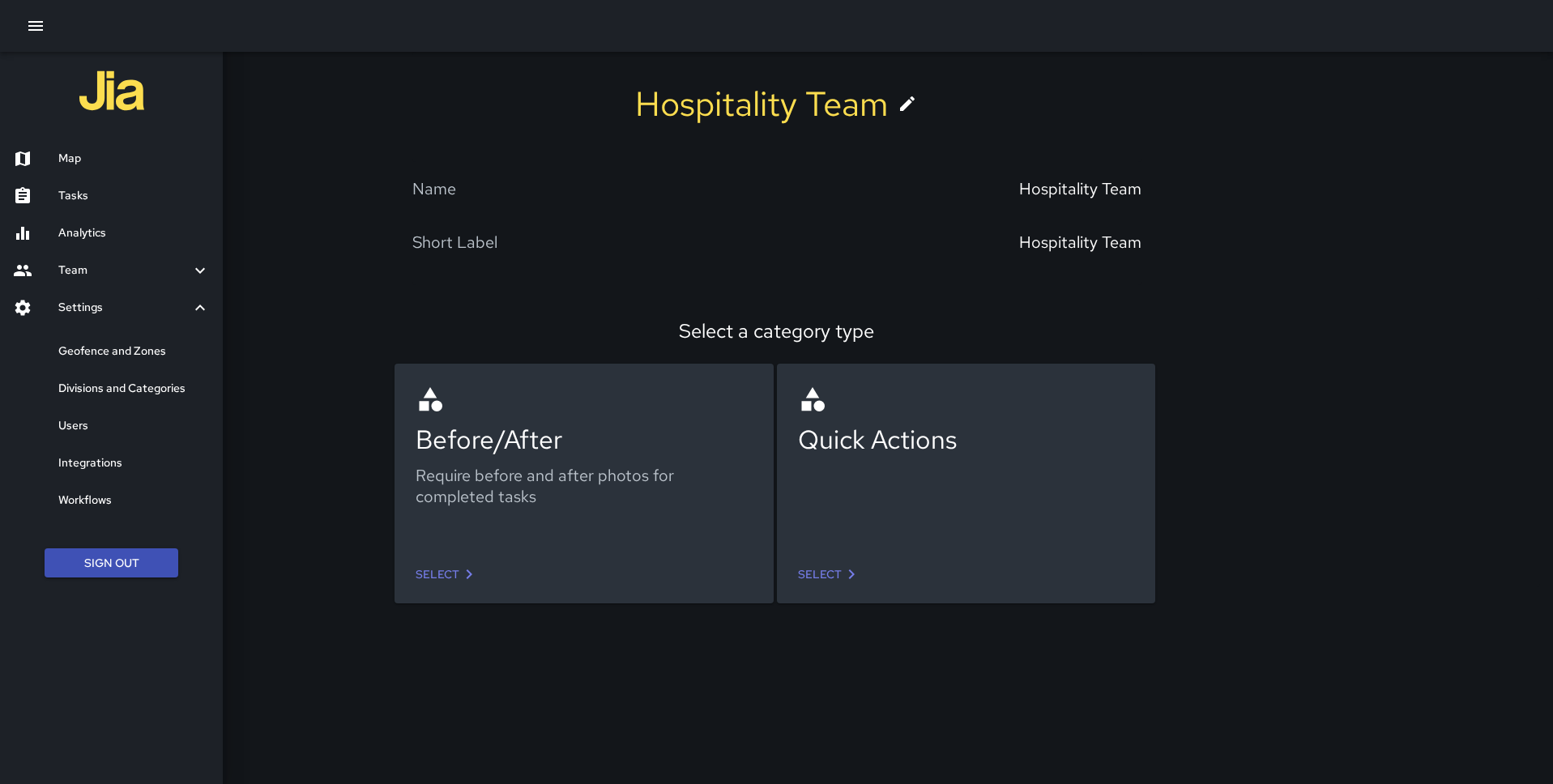
click at [103, 427] on h6 "Users" at bounding box center [134, 426] width 151 height 18
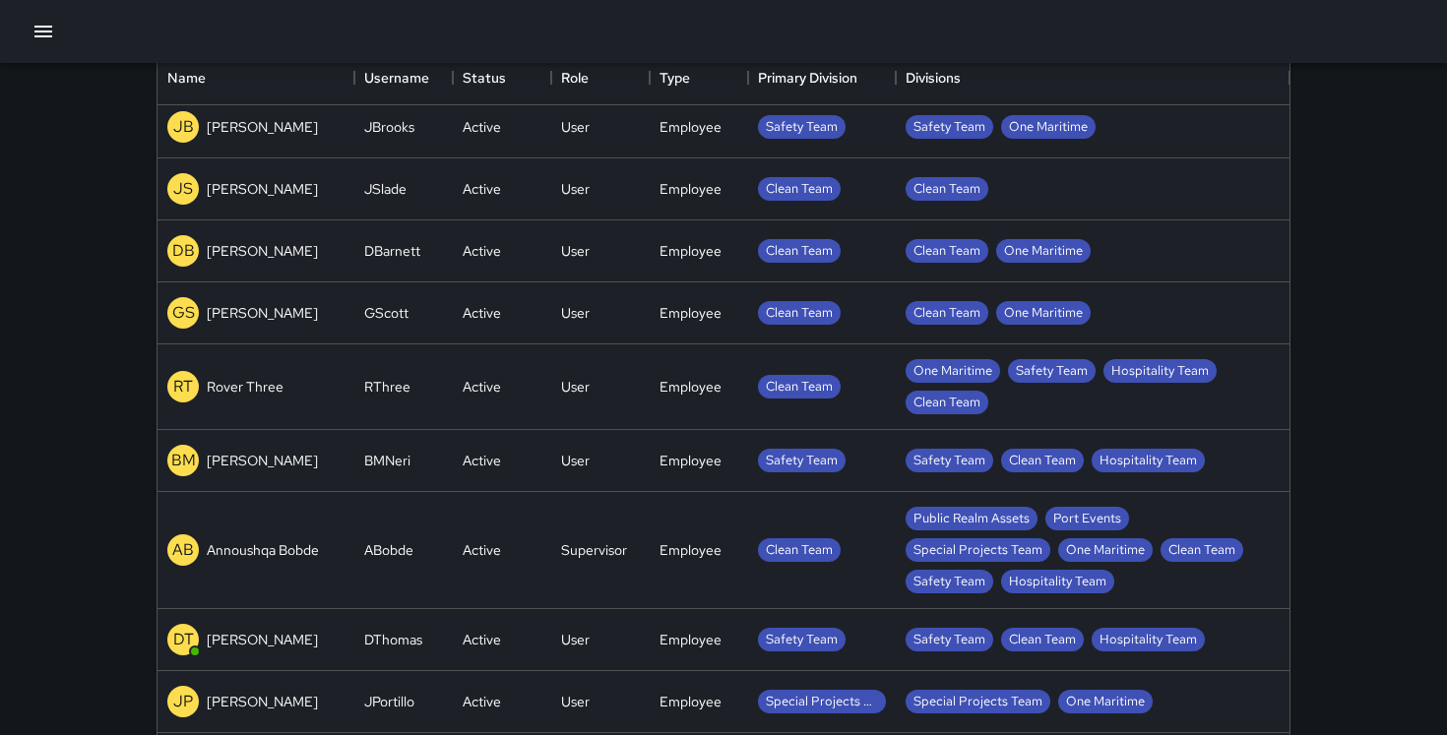
scroll to position [886, 1132]
